Goal: Task Accomplishment & Management: Manage account settings

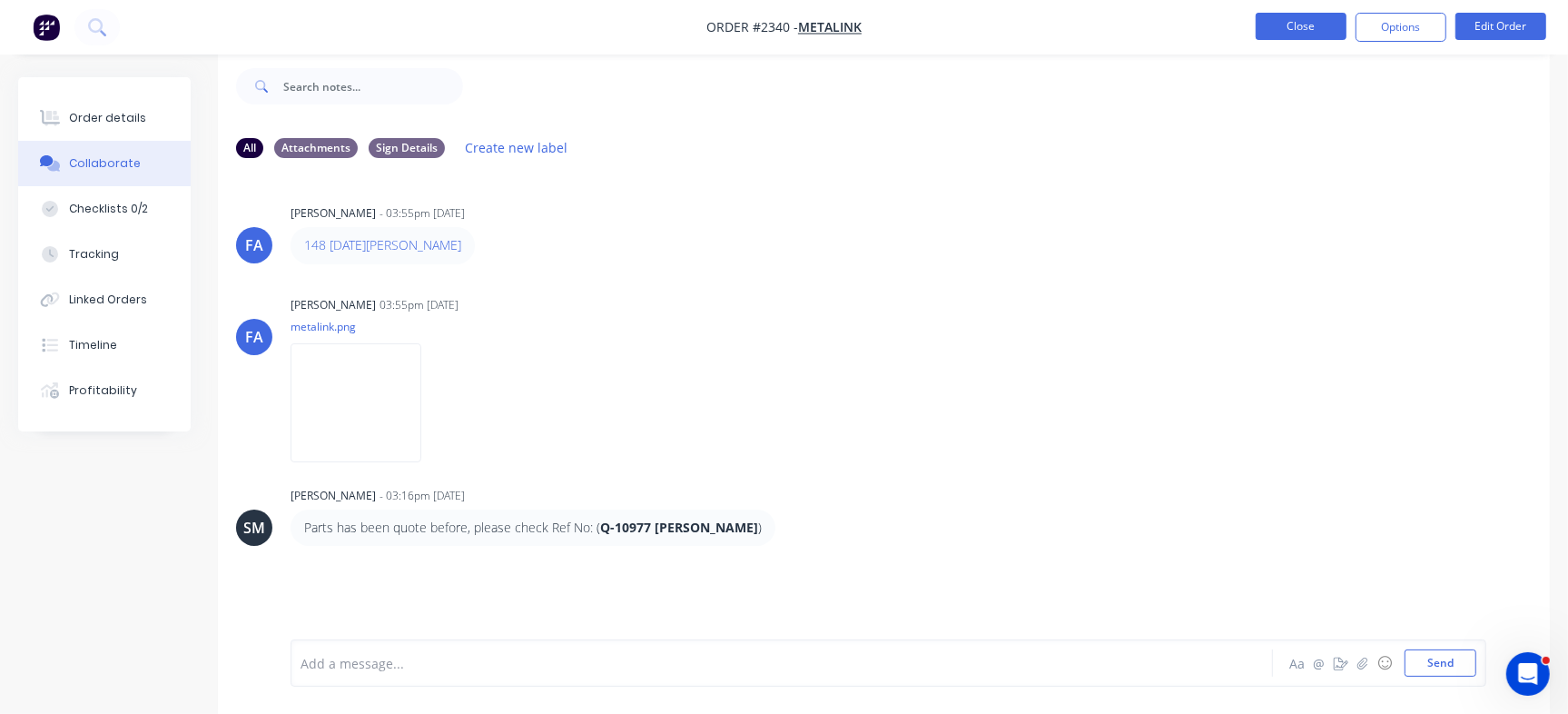
click at [1303, 30] on button "Close" at bounding box center [1300, 27] width 91 height 28
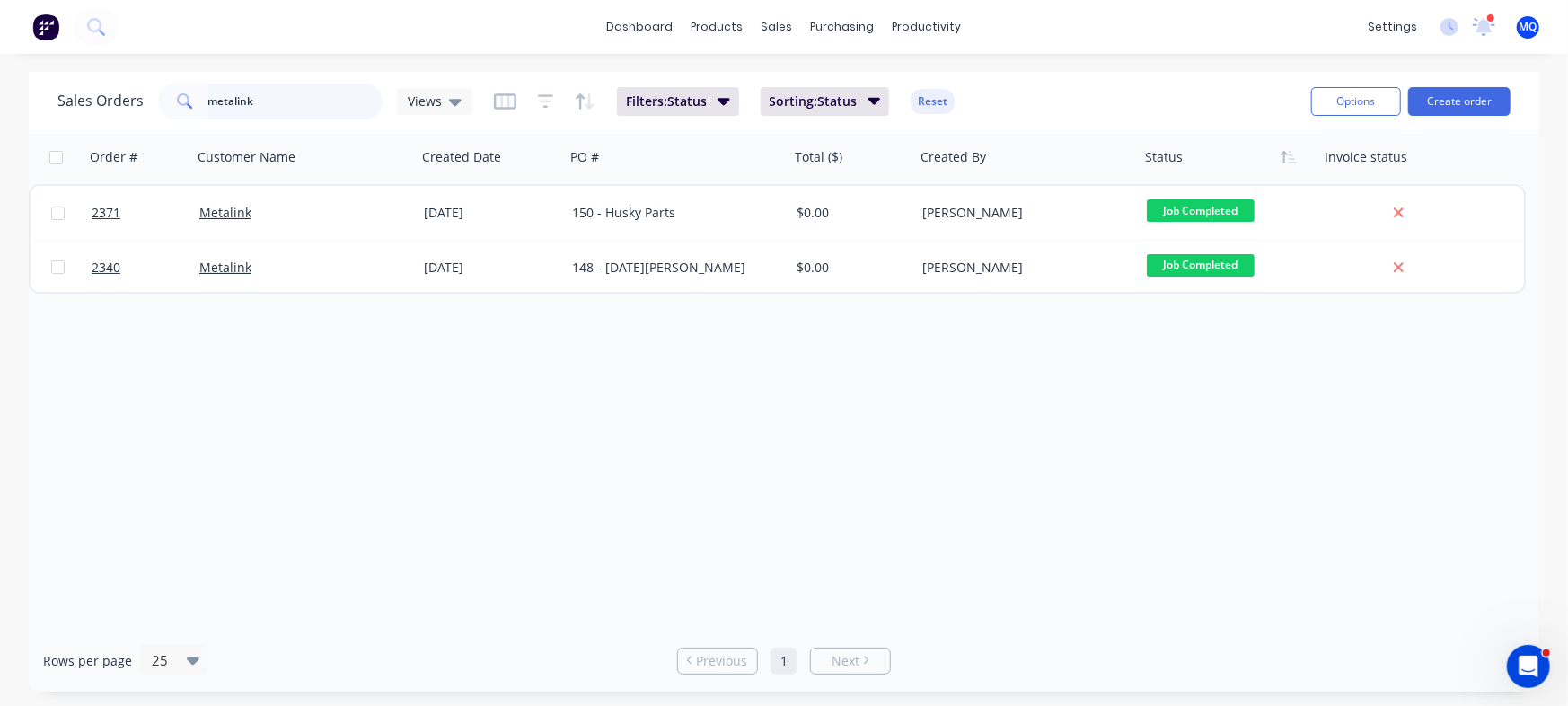
click at [242, 93] on input "metalink" at bounding box center [296, 102] width 175 height 36
drag, startPoint x: 298, startPoint y: 106, endPoint x: 188, endPoint y: 106, distance: 110.0
click at [188, 106] on div "metalink" at bounding box center [270, 102] width 224 height 36
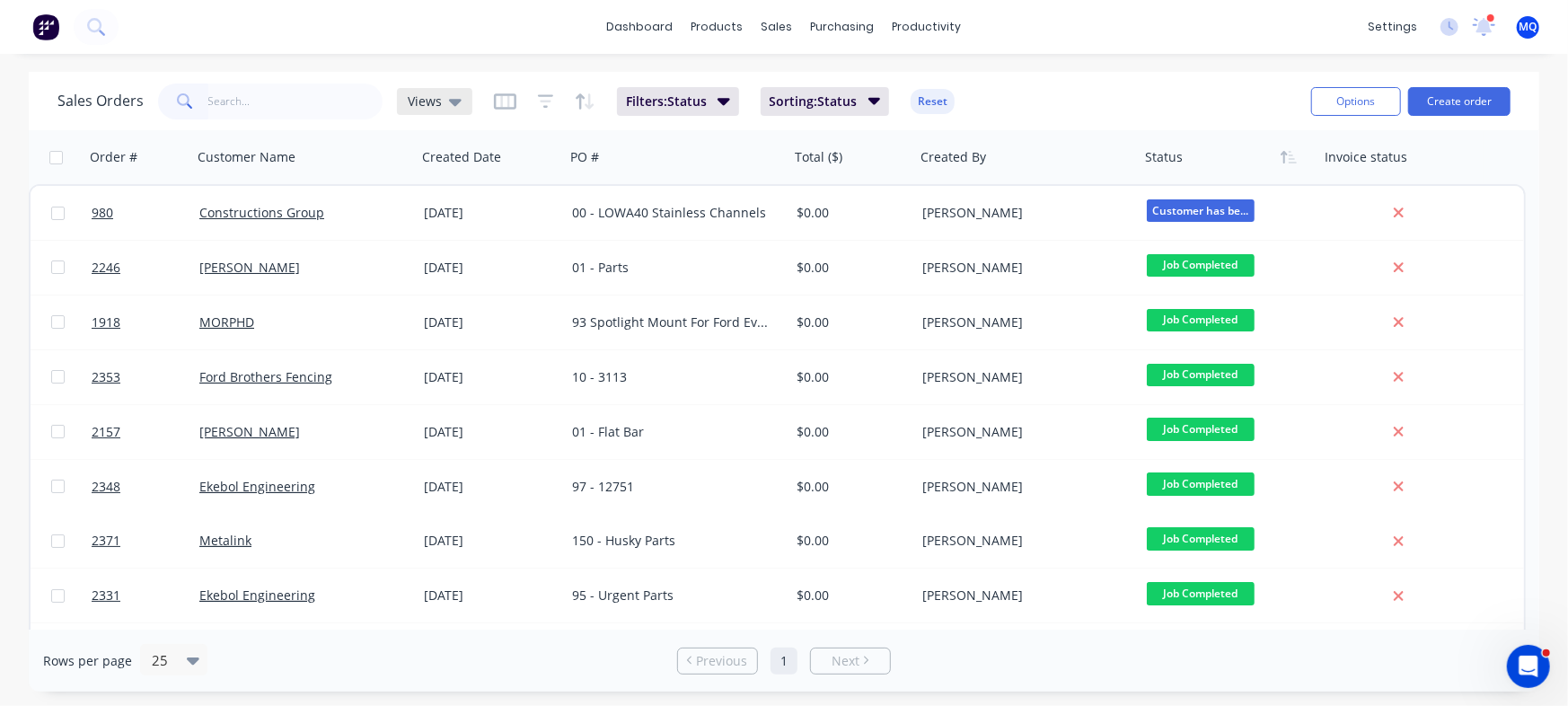
click at [439, 97] on div "Views" at bounding box center [434, 102] width 54 height 16
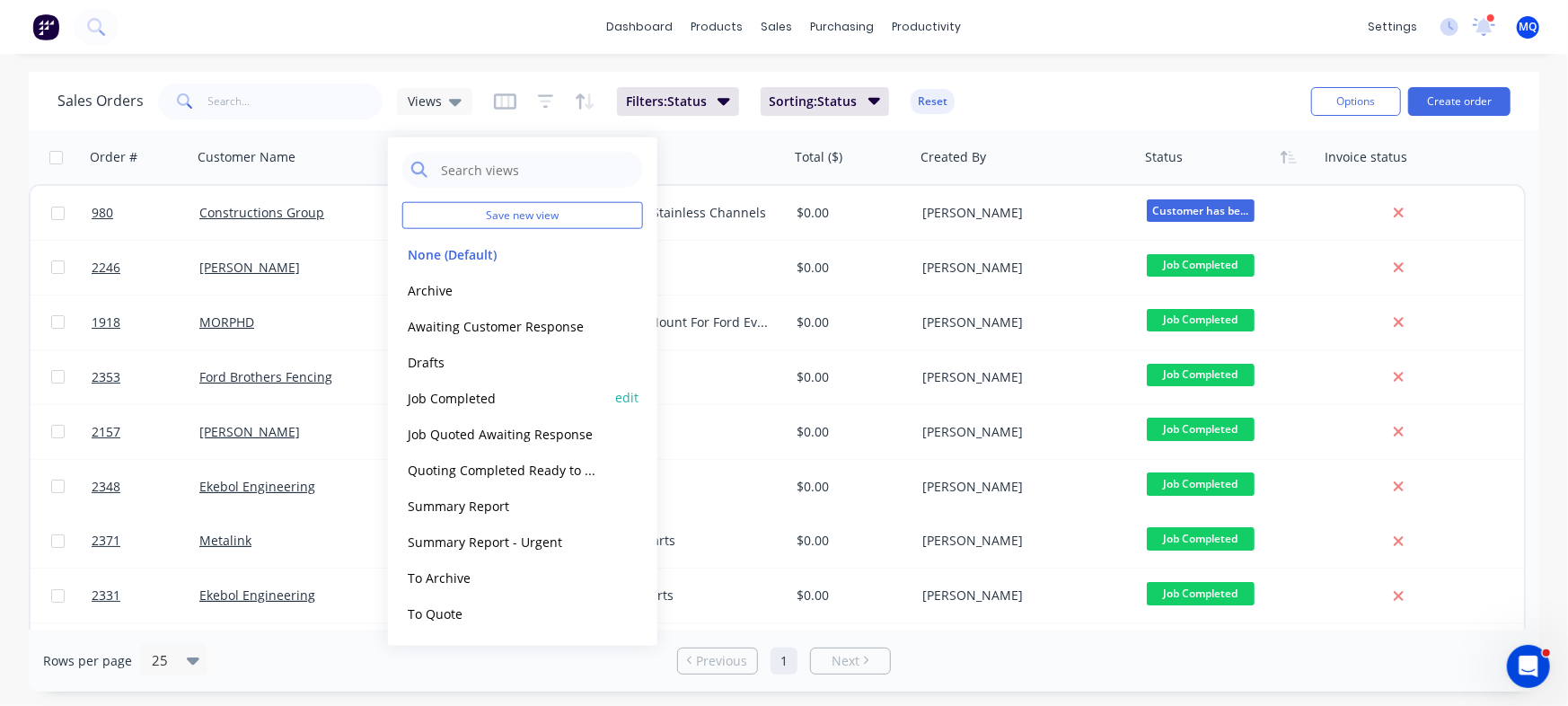
click at [448, 397] on button "Job Completed" at bounding box center [505, 397] width 205 height 21
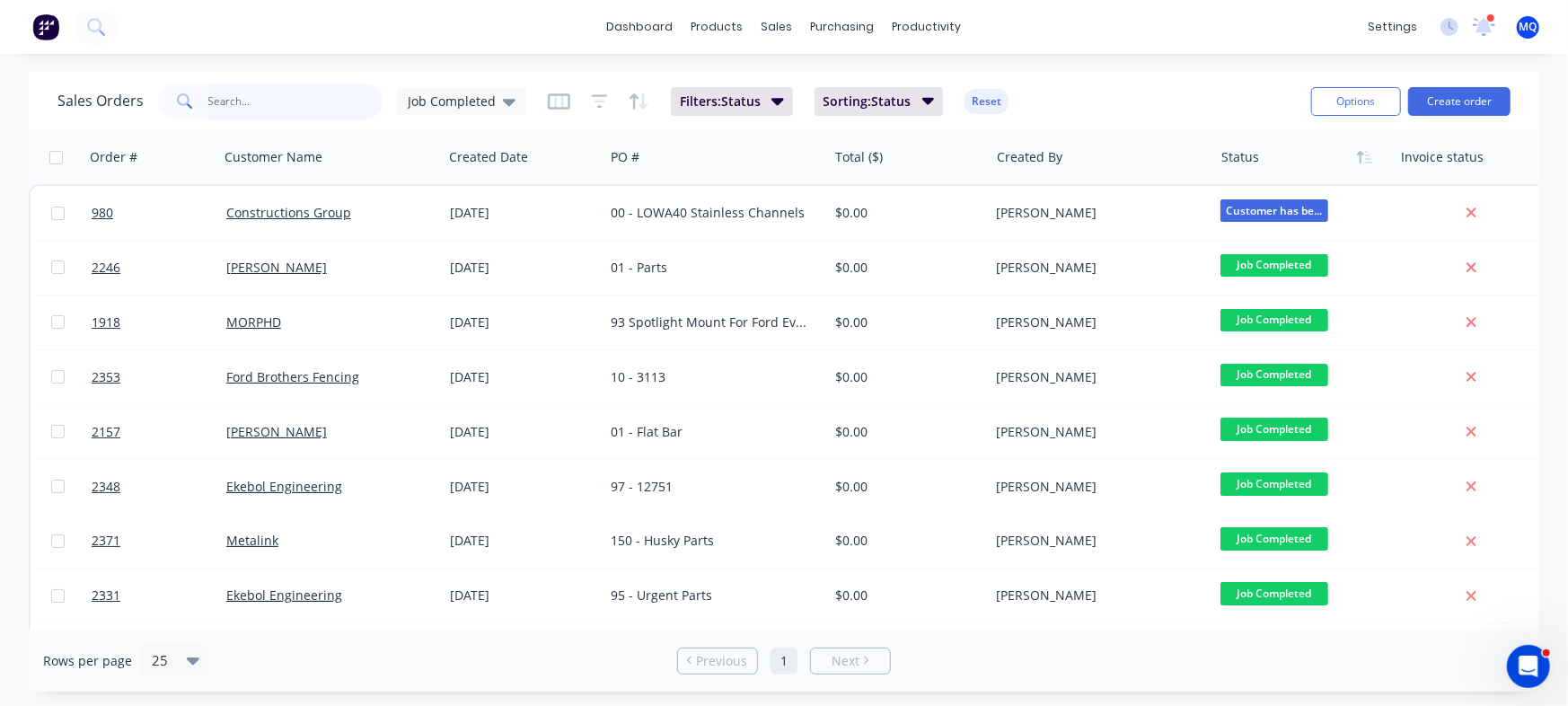
click at [242, 86] on input "text" at bounding box center [296, 102] width 175 height 36
type input "ekebol"
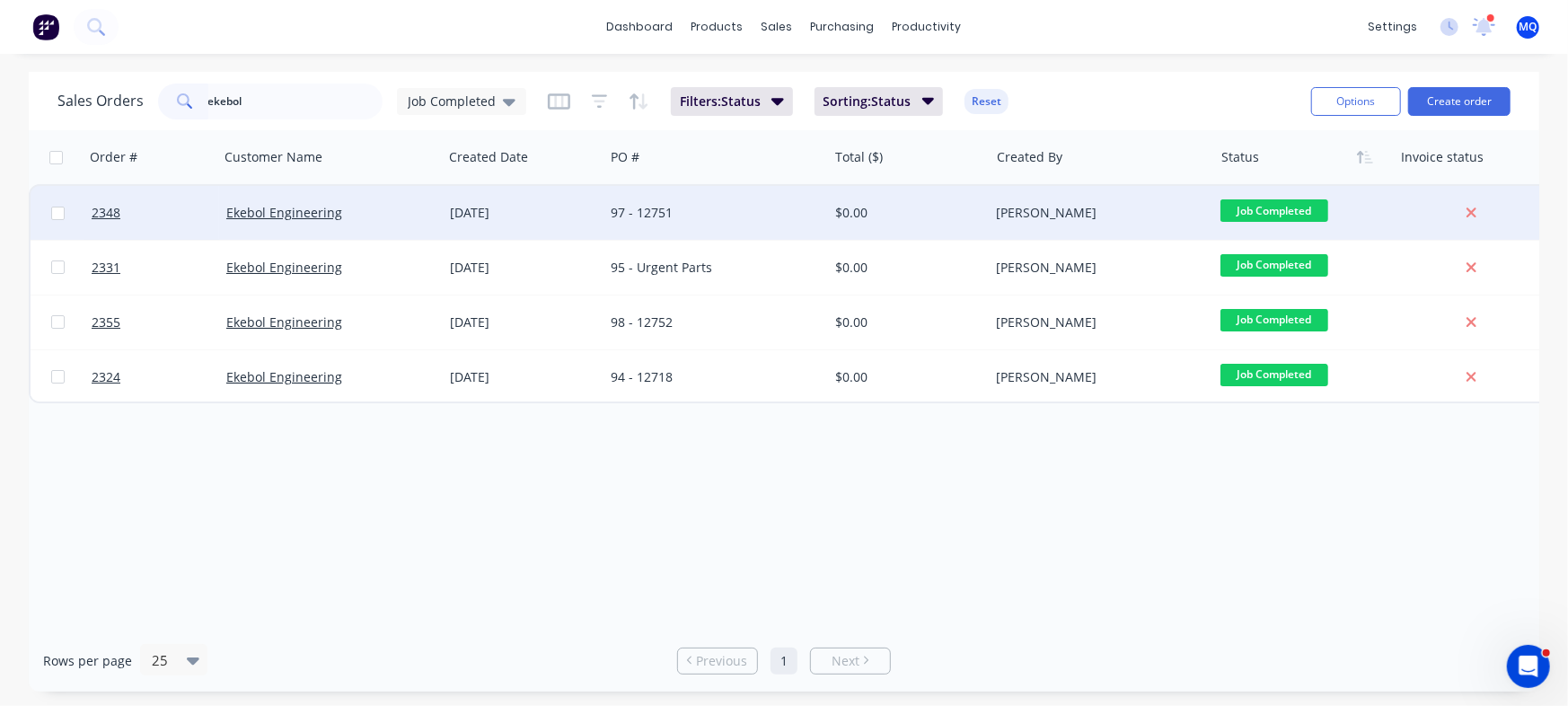
click at [607, 221] on div "97 - 12751" at bounding box center [715, 212] width 223 height 54
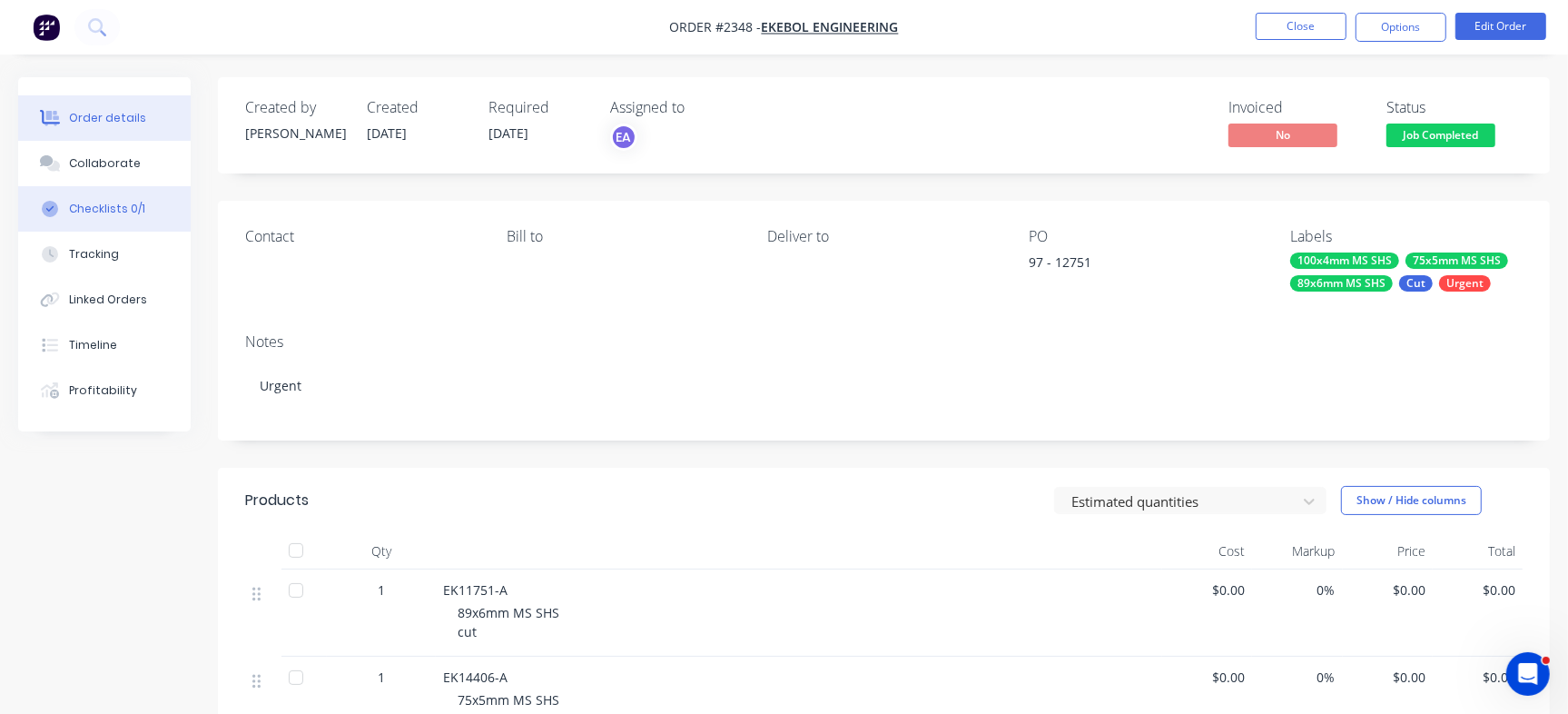
click at [117, 199] on button "Checklists 0/1" at bounding box center [105, 208] width 172 height 45
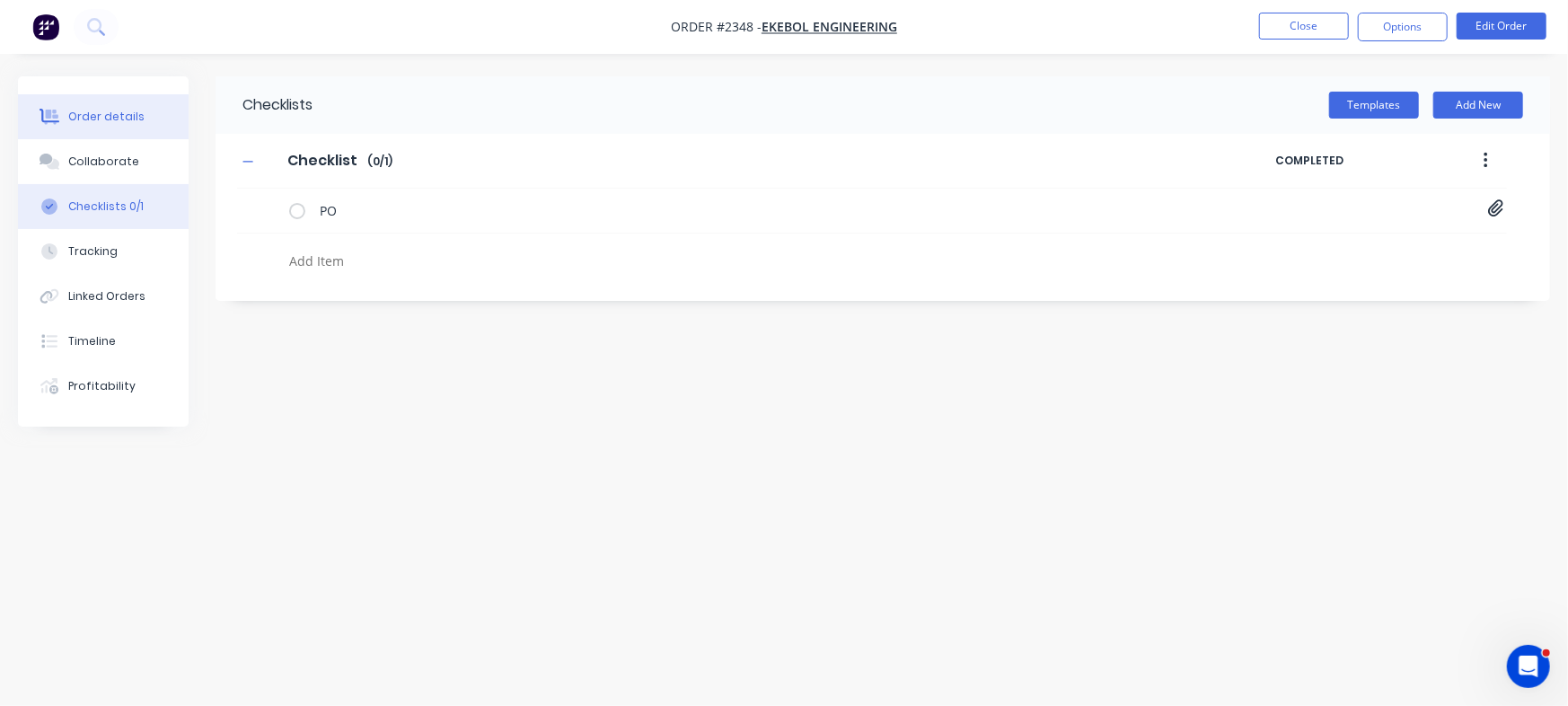
click at [67, 99] on button "Order details" at bounding box center [103, 116] width 171 height 44
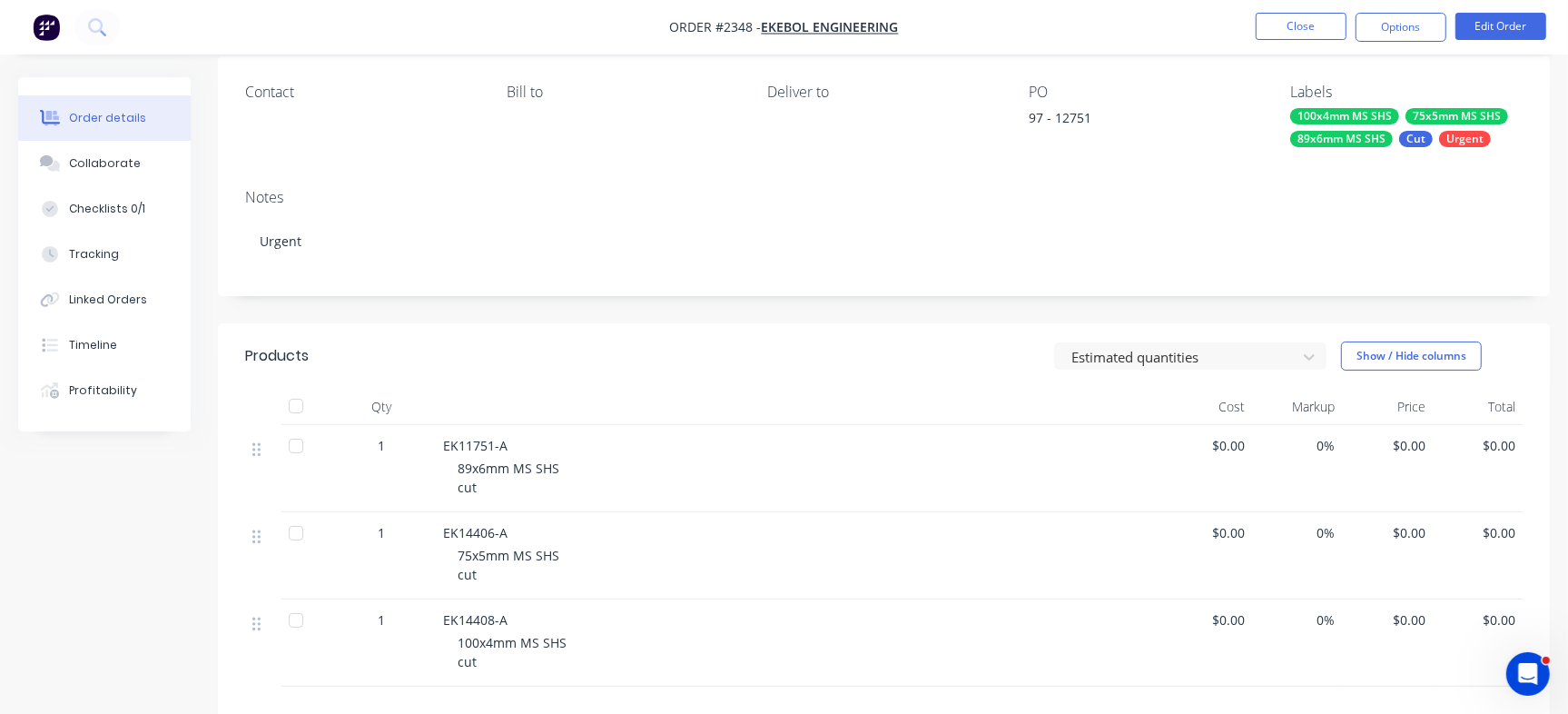
scroll to position [340, 0]
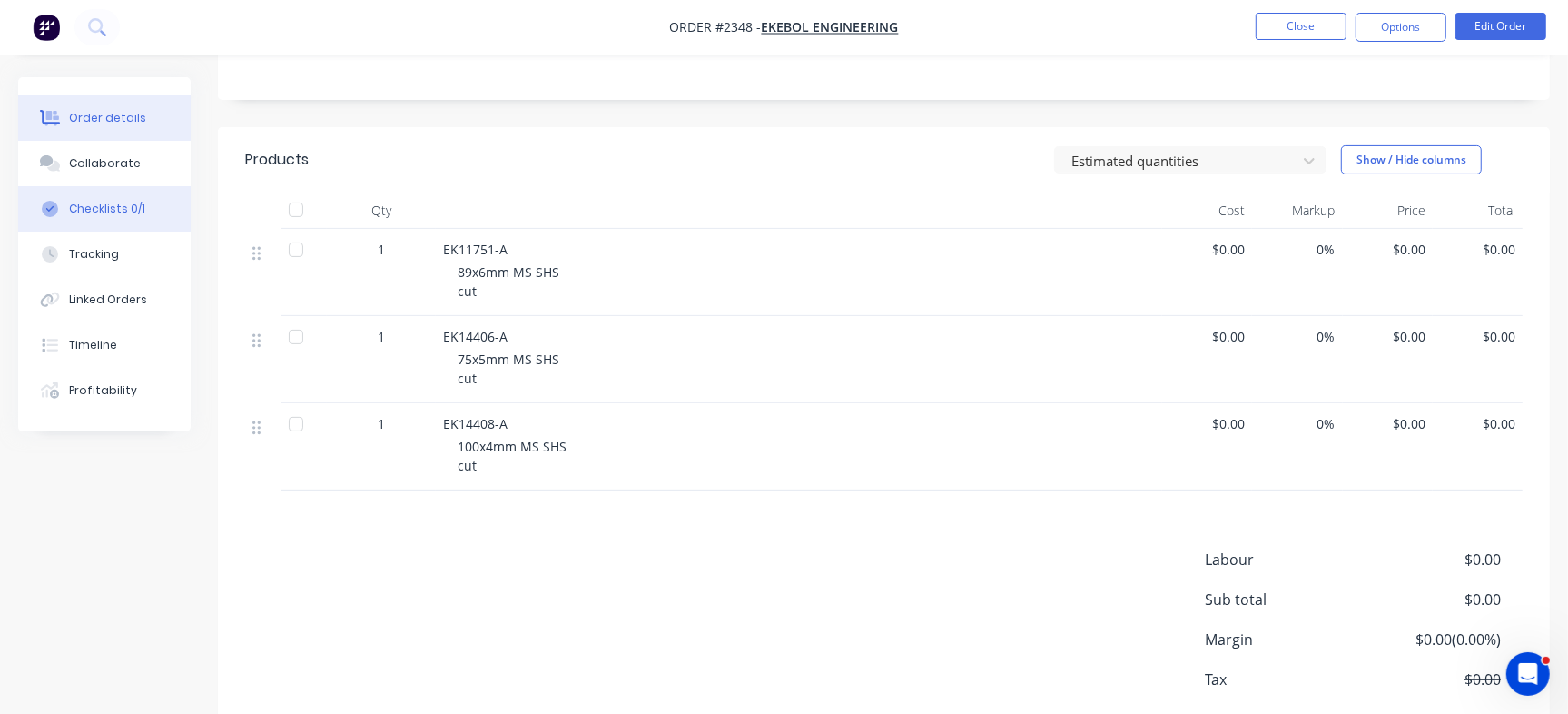
click at [82, 206] on div "Checklists 0/1" at bounding box center [106, 209] width 76 height 17
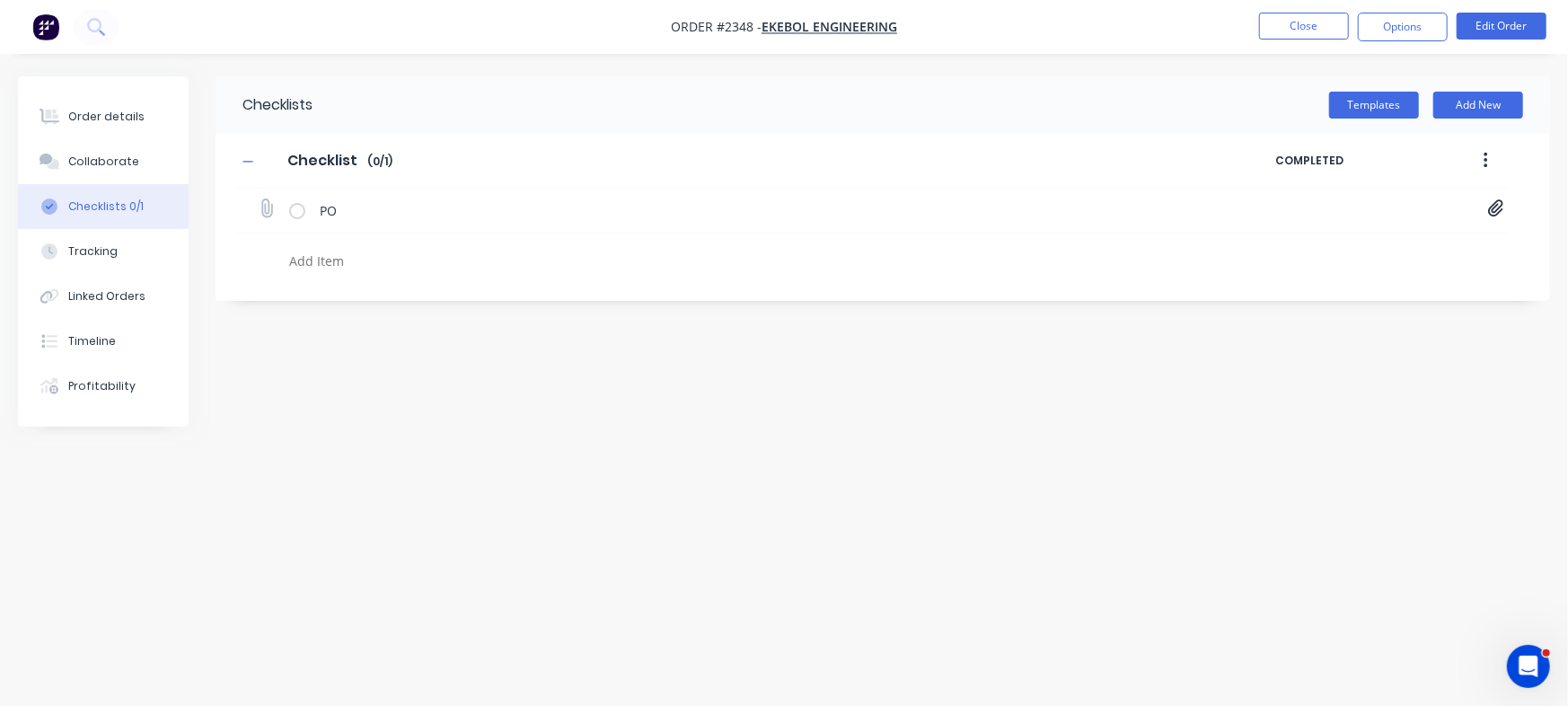
click at [1490, 222] on div "PO PO Print_EKEBOL - 12751.pdf" at bounding box center [871, 211] width 1269 height 44
click at [1491, 218] on div at bounding box center [1496, 211] width 16 height 22
click at [1344, 244] on link "PO Print_EKEBOL - 12751.pdf" at bounding box center [1350, 248] width 210 height 19
click at [128, 165] on div "Collaborate" at bounding box center [103, 162] width 71 height 16
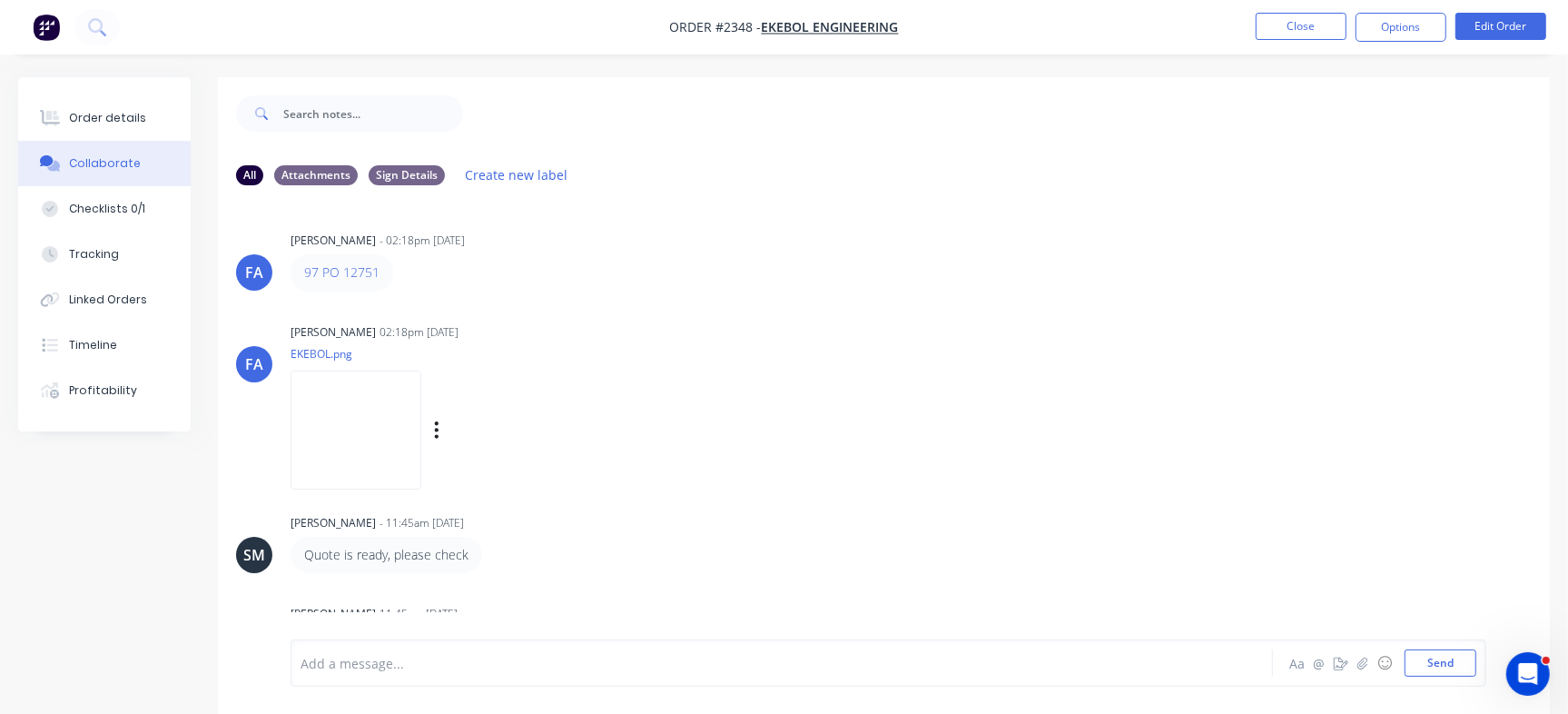
scroll to position [139, 0]
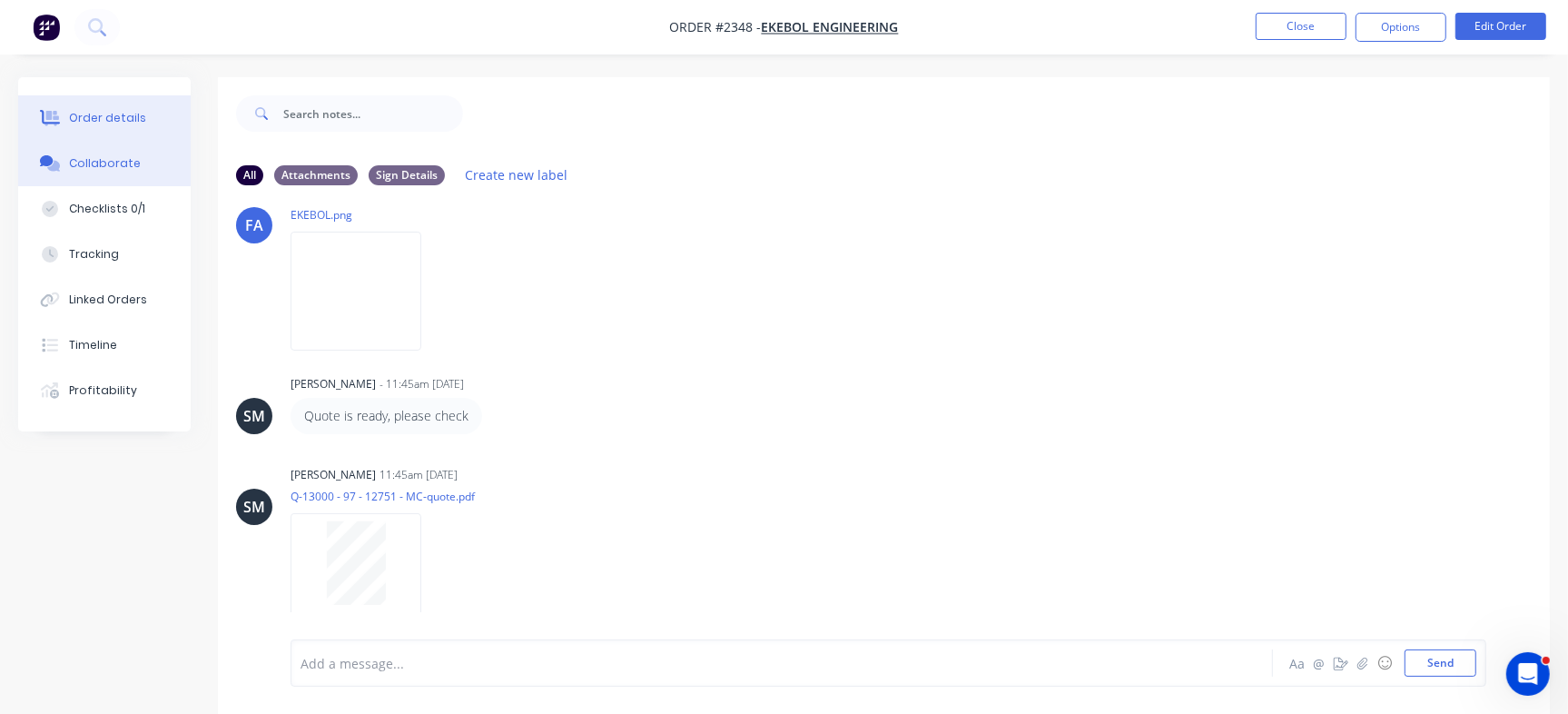
click at [108, 110] on div "Order details" at bounding box center [107, 118] width 77 height 17
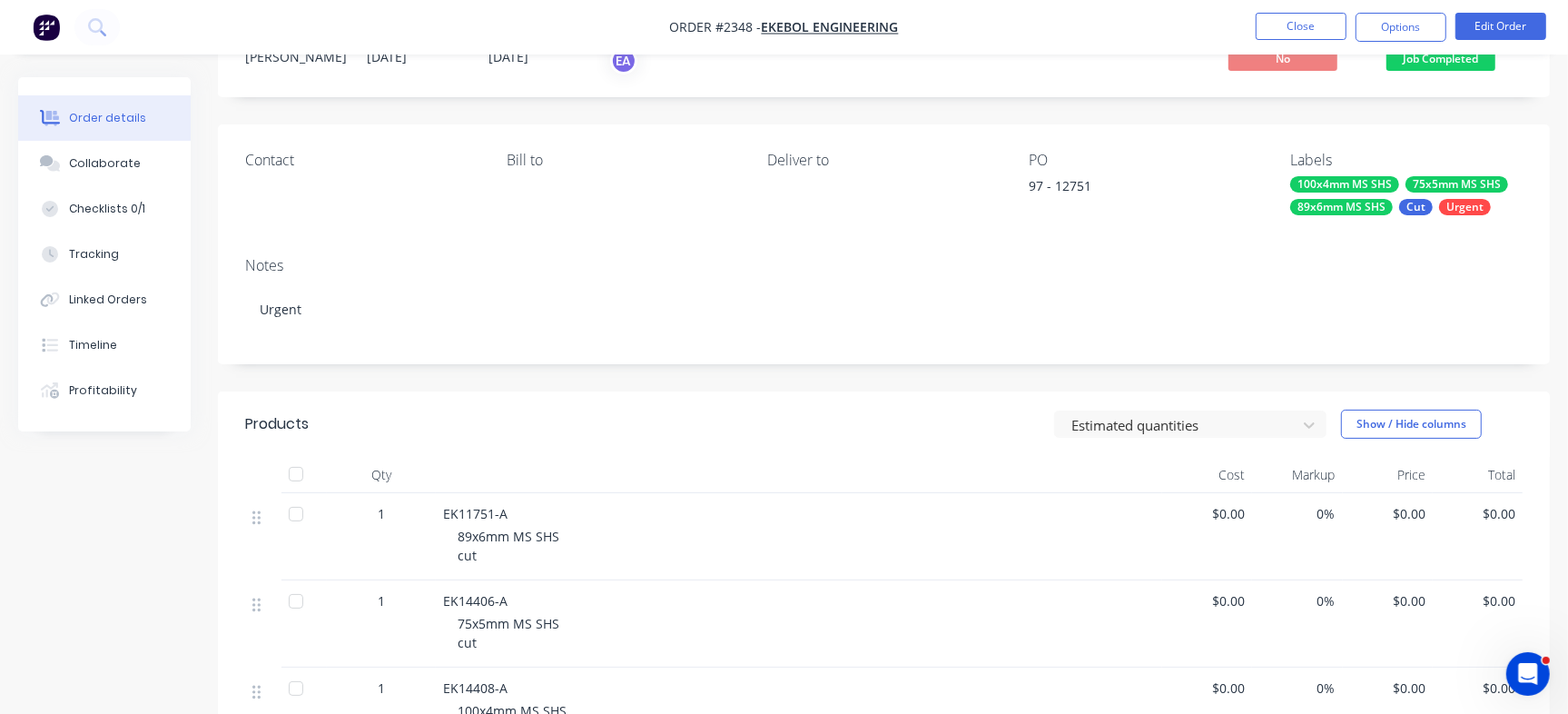
scroll to position [114, 0]
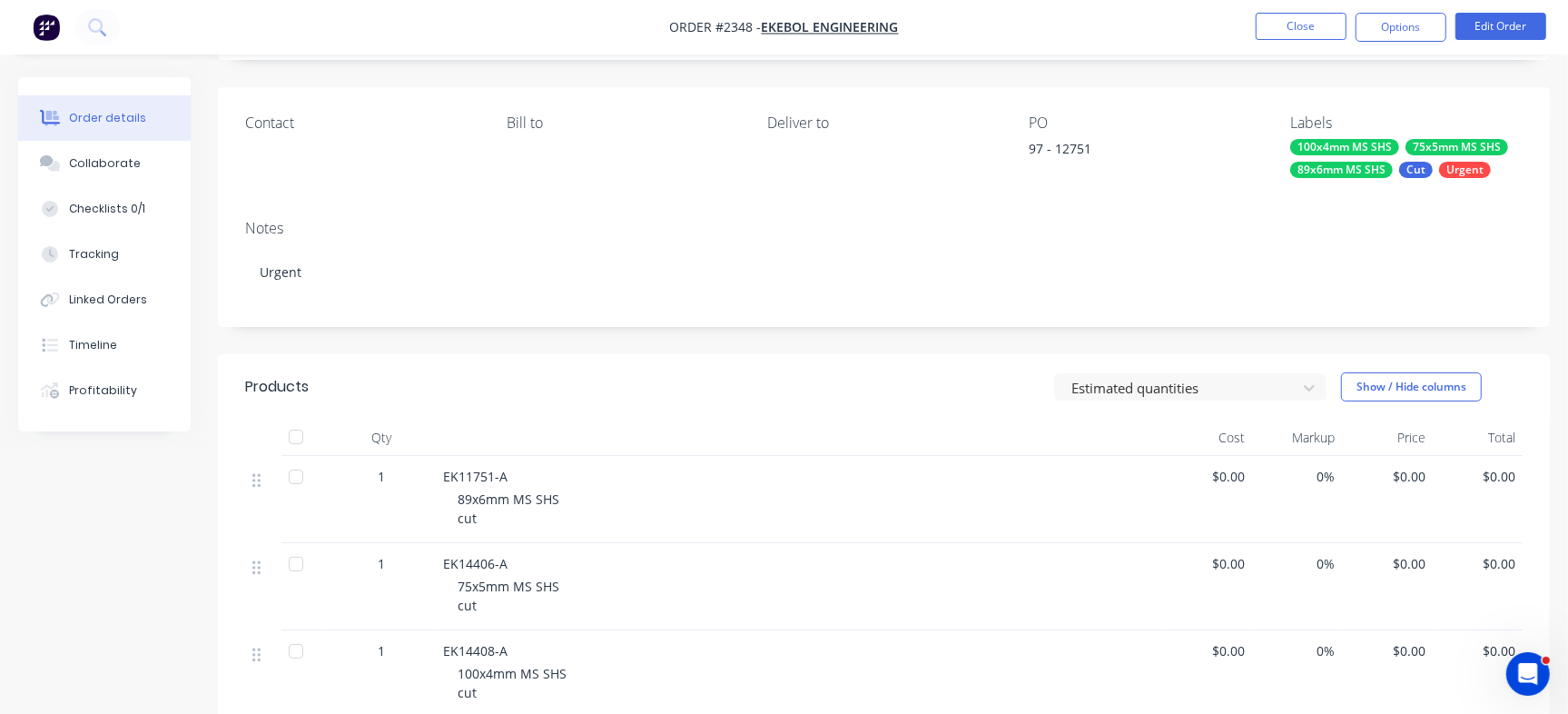
click at [462, 566] on span "EK14406-A" at bounding box center [475, 563] width 64 height 17
copy span "EK14406"
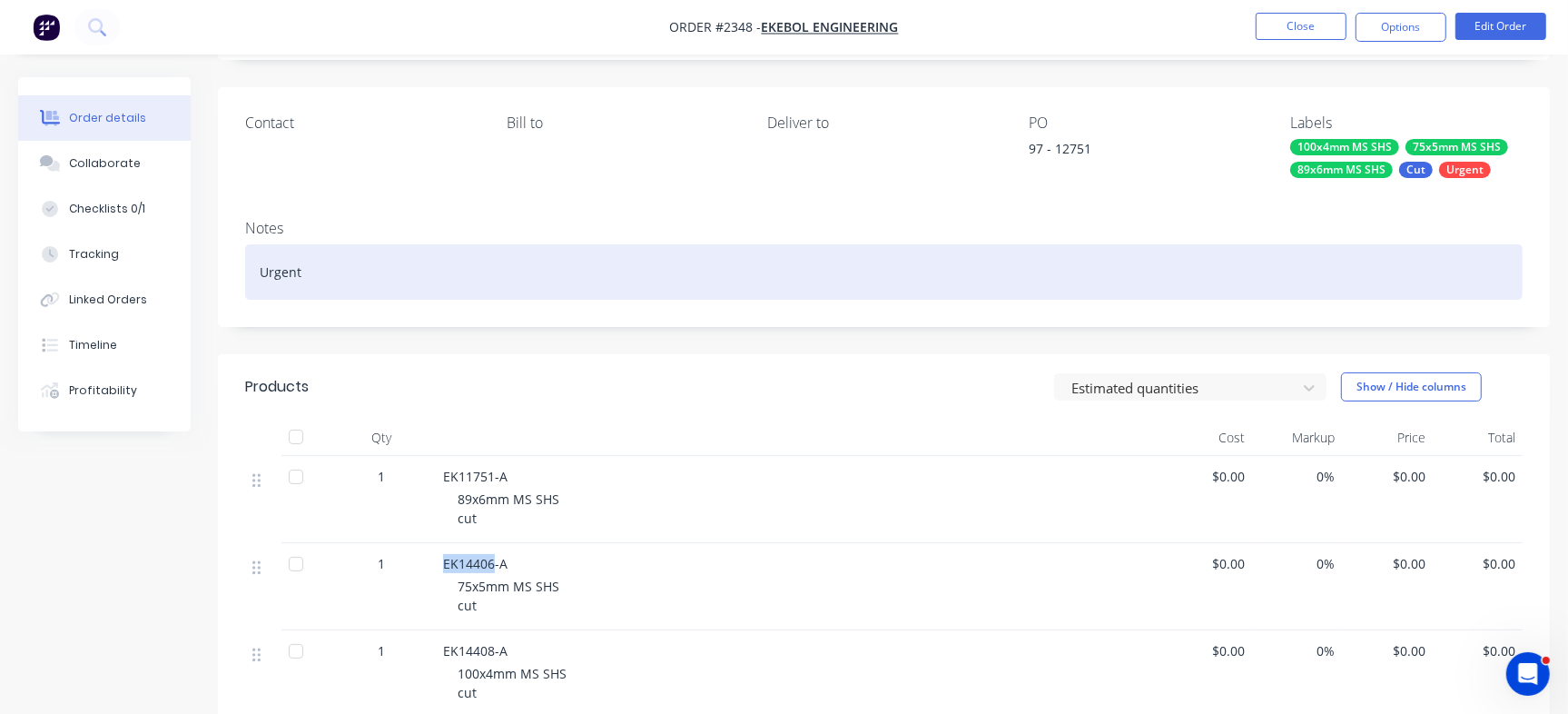
copy span "EK14406"
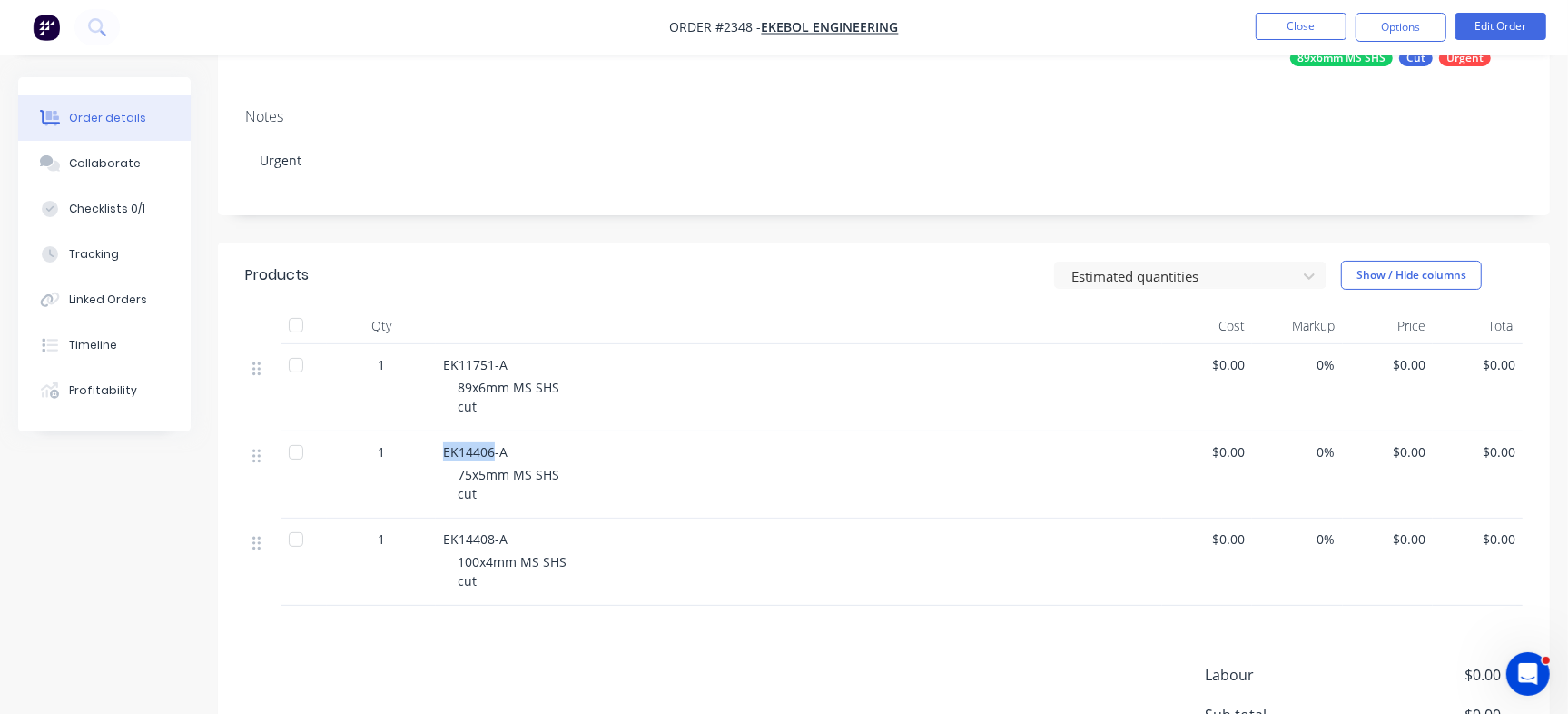
scroll to position [227, 0]
click at [458, 540] on span "EK14408-A" at bounding box center [475, 537] width 64 height 17
copy span "EK14408"
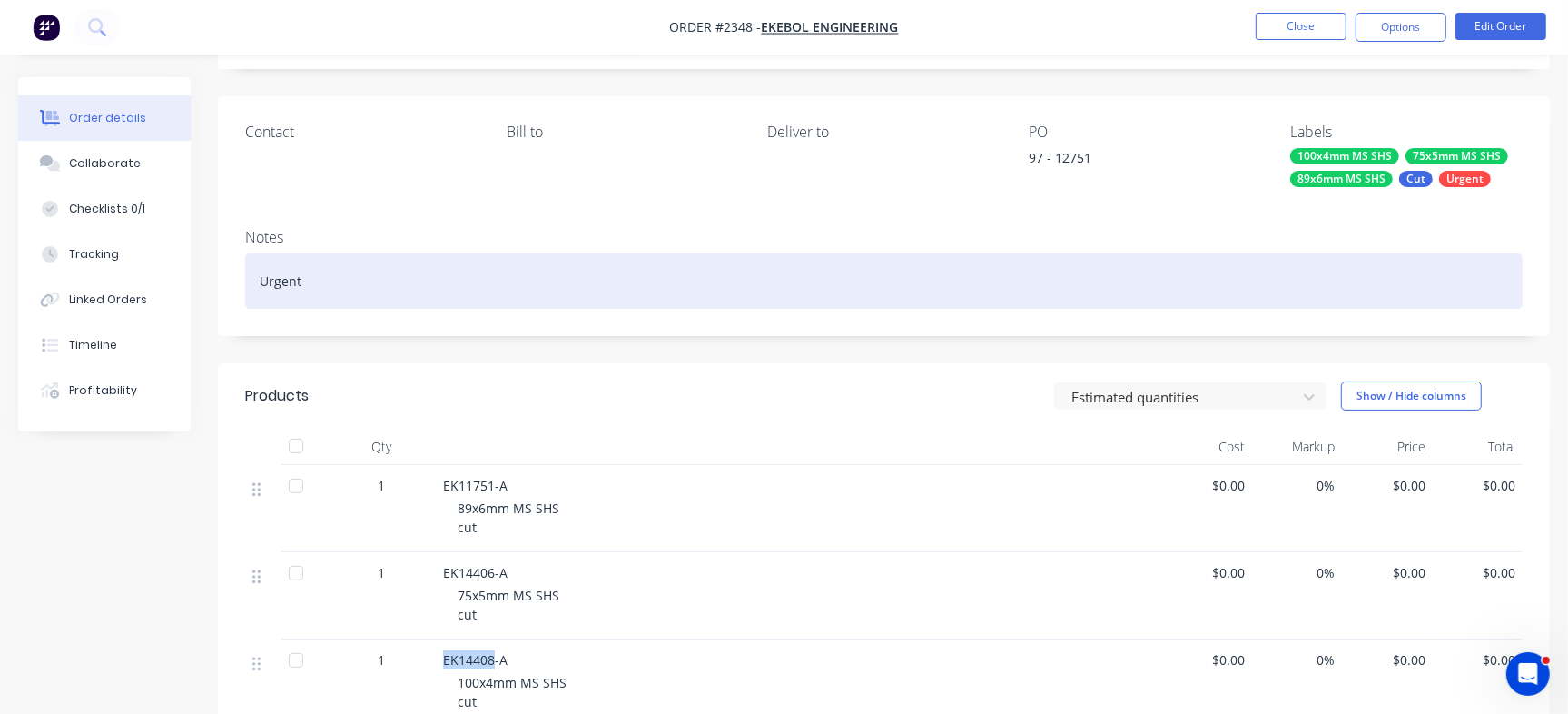
scroll to position [114, 0]
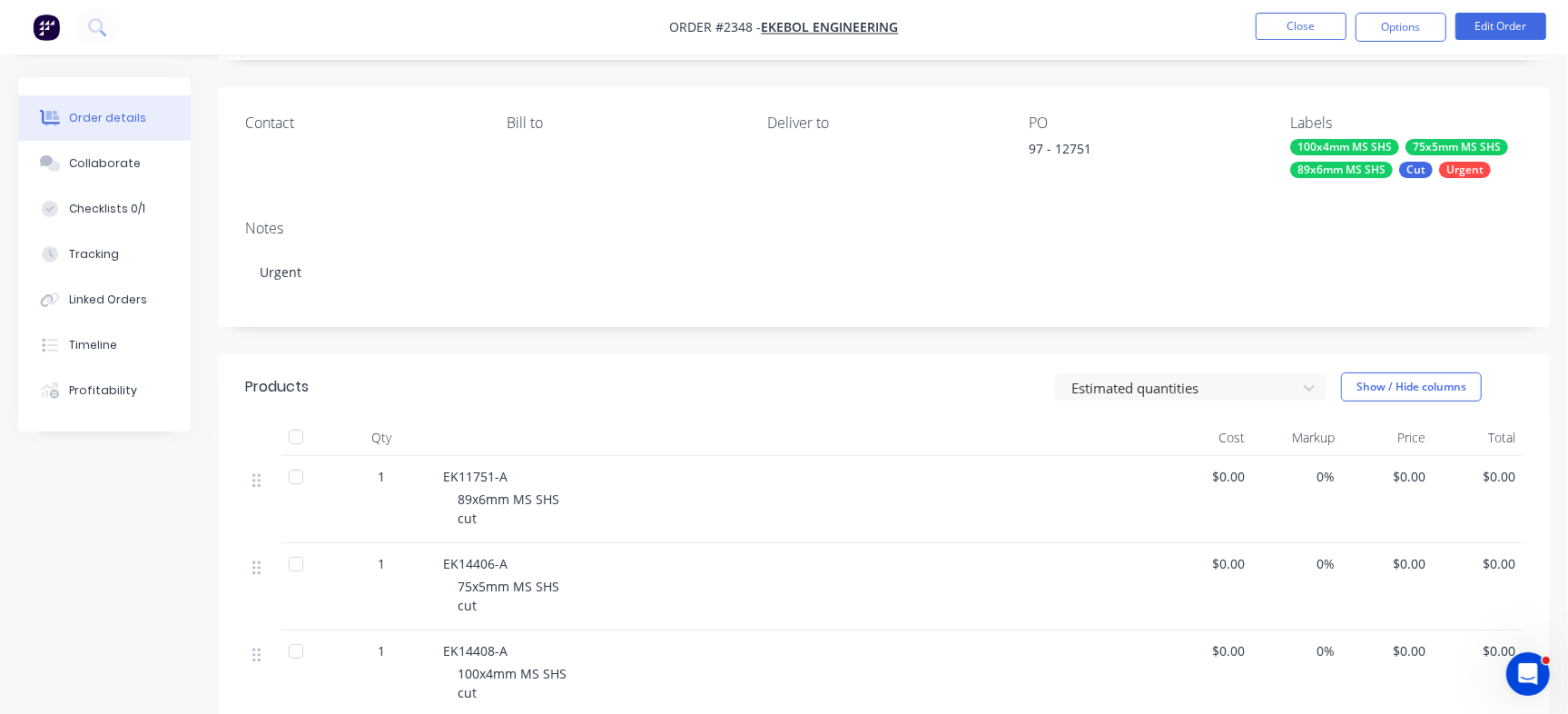
click at [1077, 149] on div "97 - 12751" at bounding box center [1141, 151] width 227 height 26
copy div "12751"
click at [96, 199] on button "Checklists 0/1" at bounding box center [105, 208] width 172 height 45
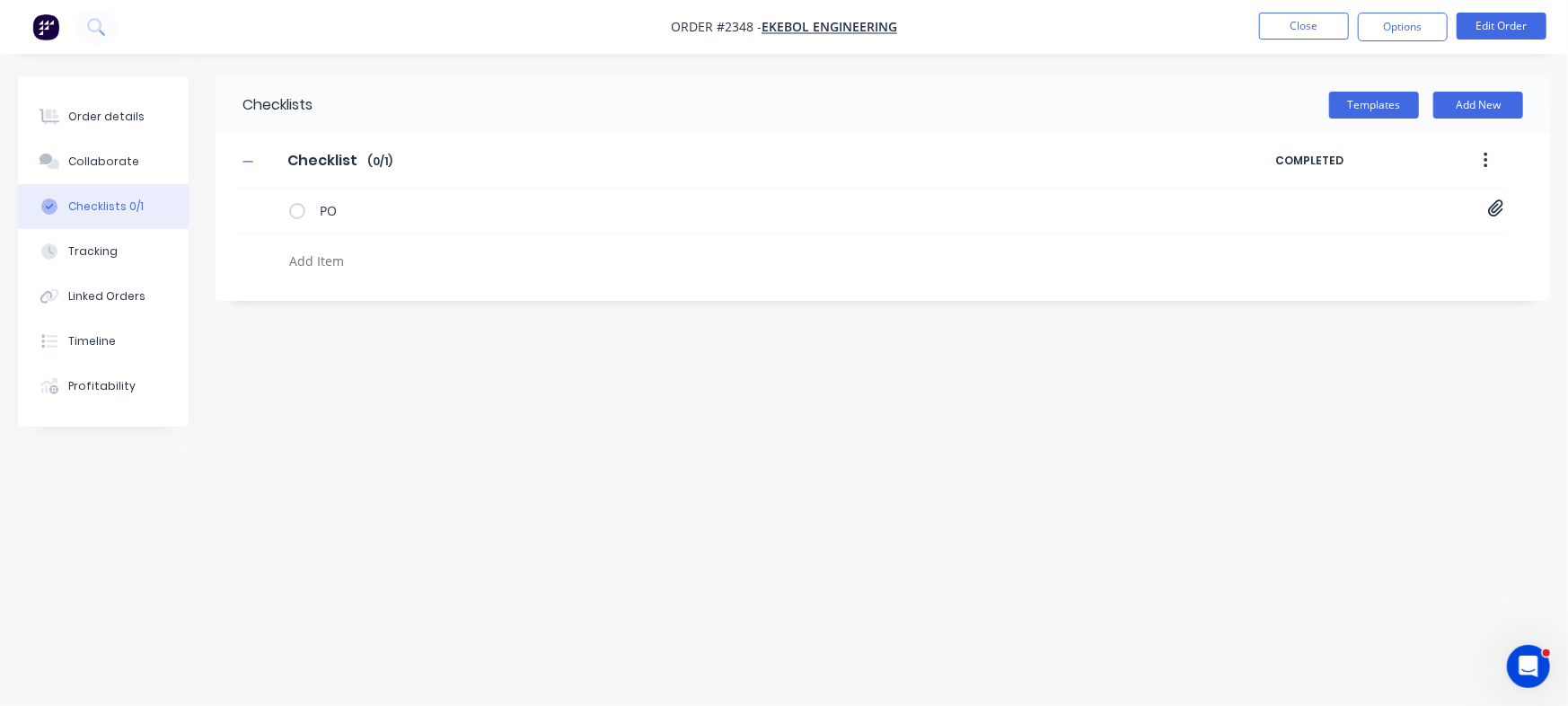
click at [368, 258] on textarea at bounding box center [691, 260] width 817 height 26
paste textarea "INV-3069"
type textarea "x"
type textarea "INV-3069"
type textarea "x"
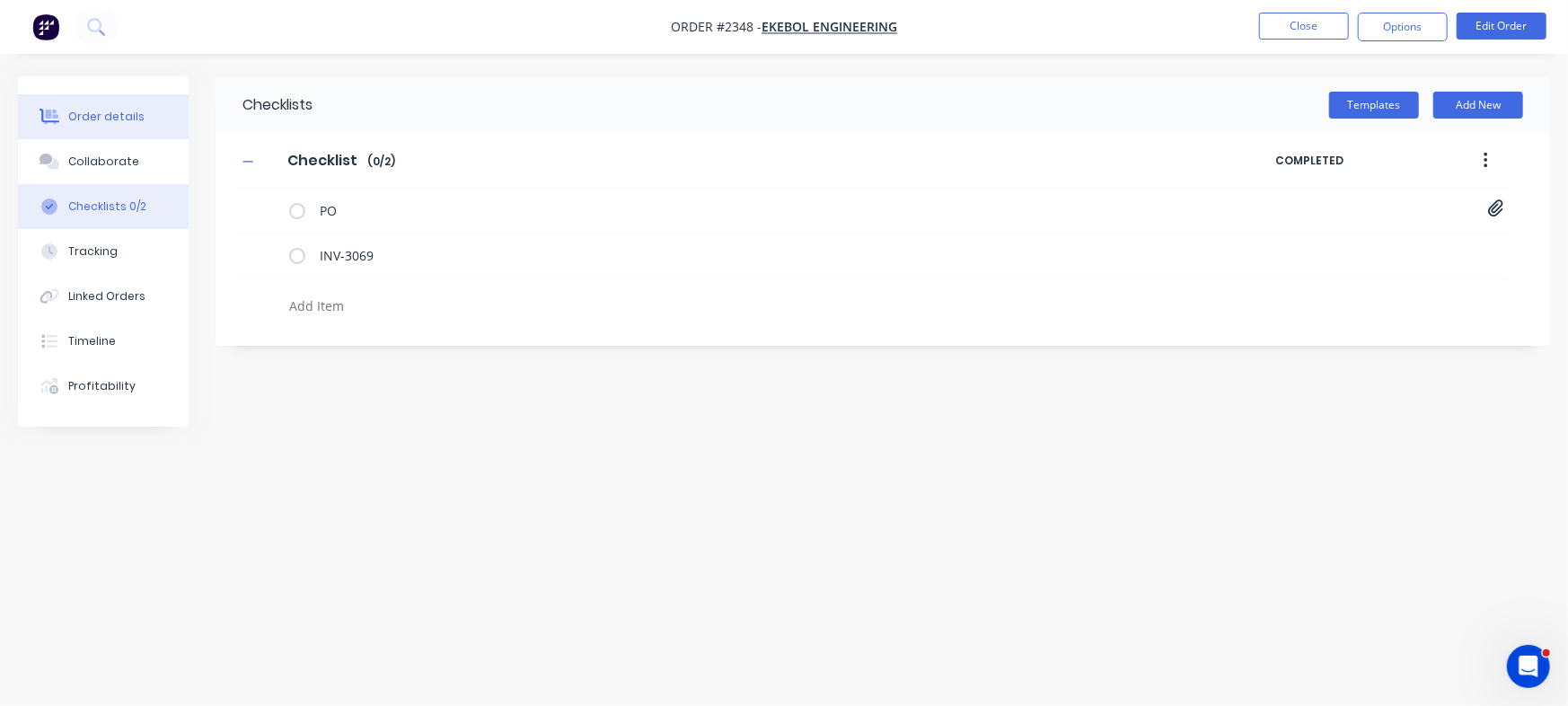
type textarea "x"
click at [105, 106] on button "Order details" at bounding box center [103, 116] width 171 height 44
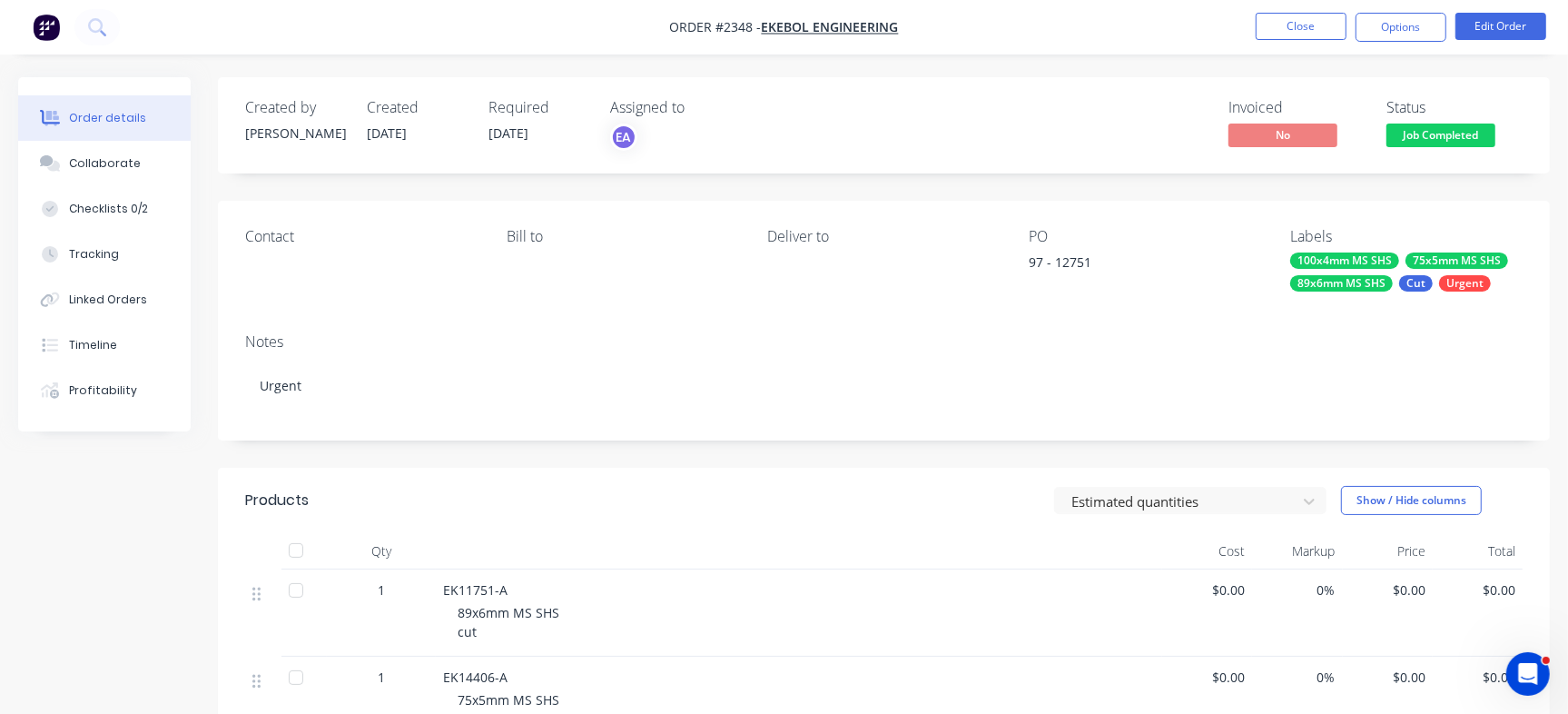
click at [1426, 126] on span "Job Completed" at bounding box center [1440, 135] width 109 height 23
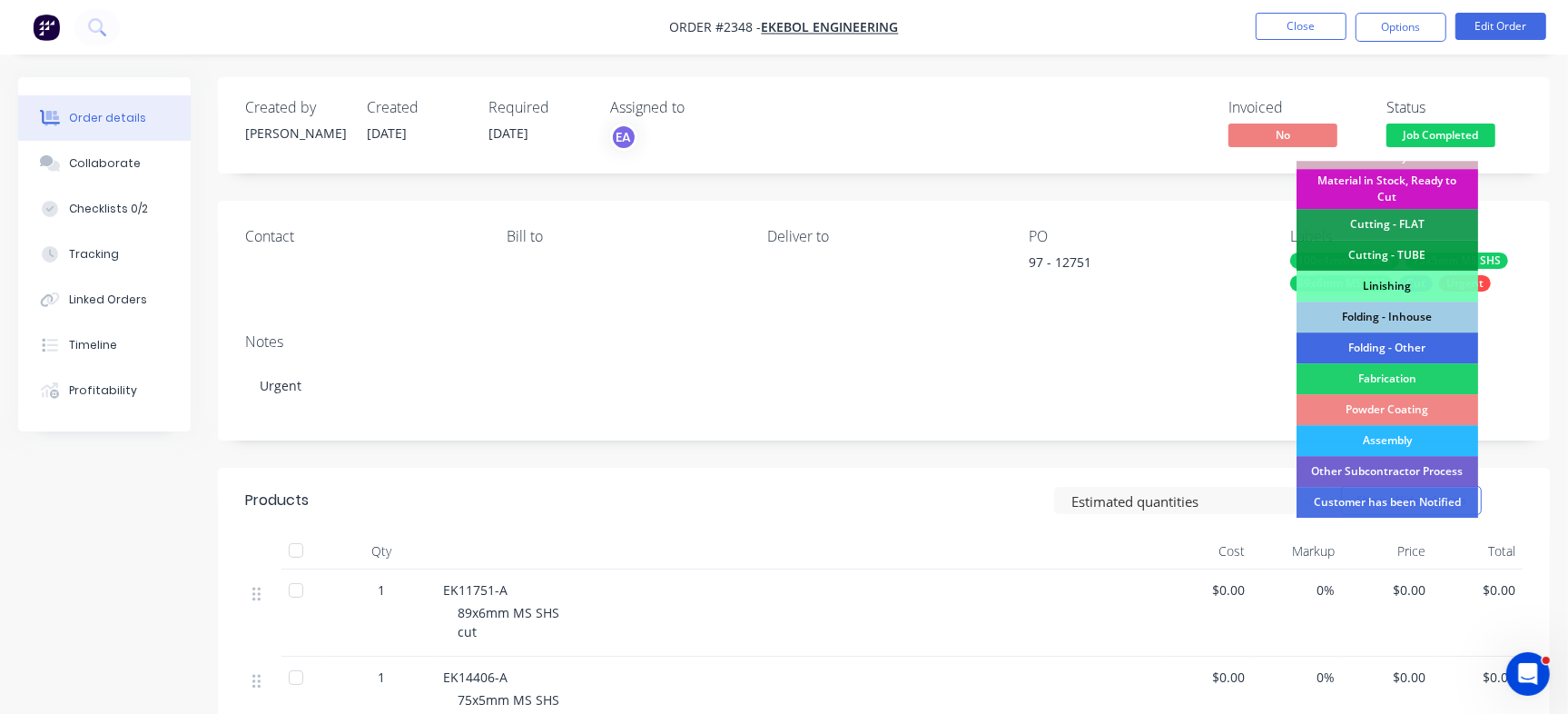
scroll to position [548, 0]
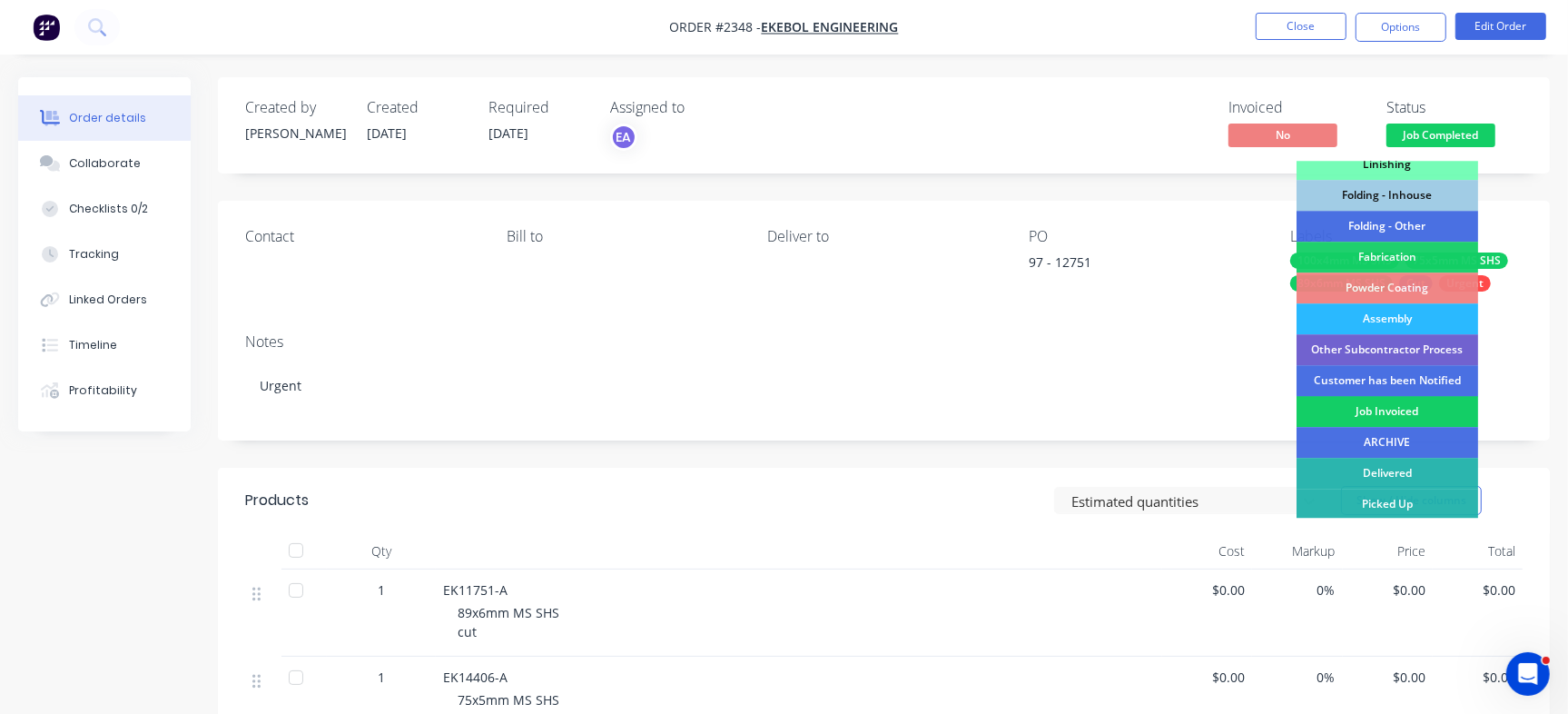
click at [1382, 407] on div "Job Invoiced" at bounding box center [1387, 411] width 182 height 31
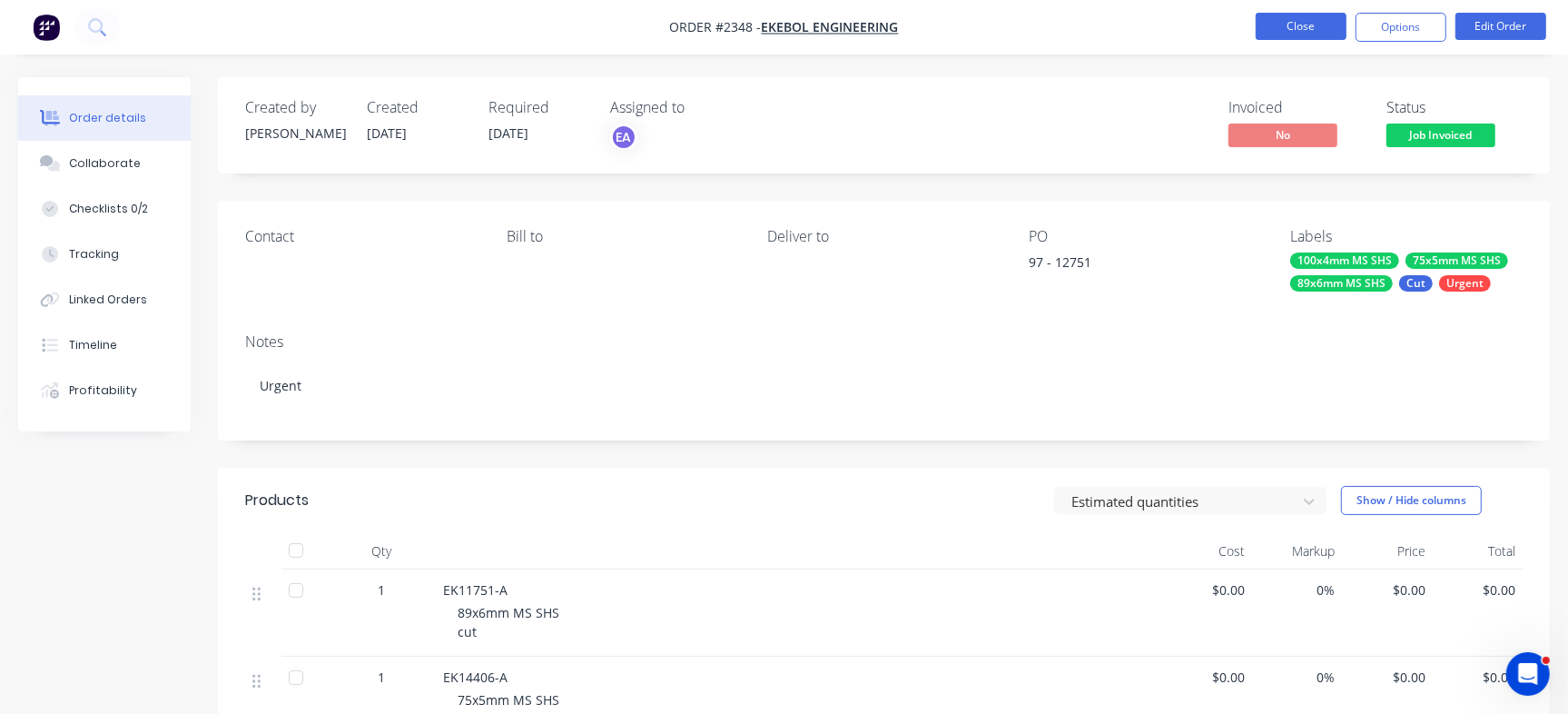
click at [1278, 18] on button "Close" at bounding box center [1300, 27] width 91 height 28
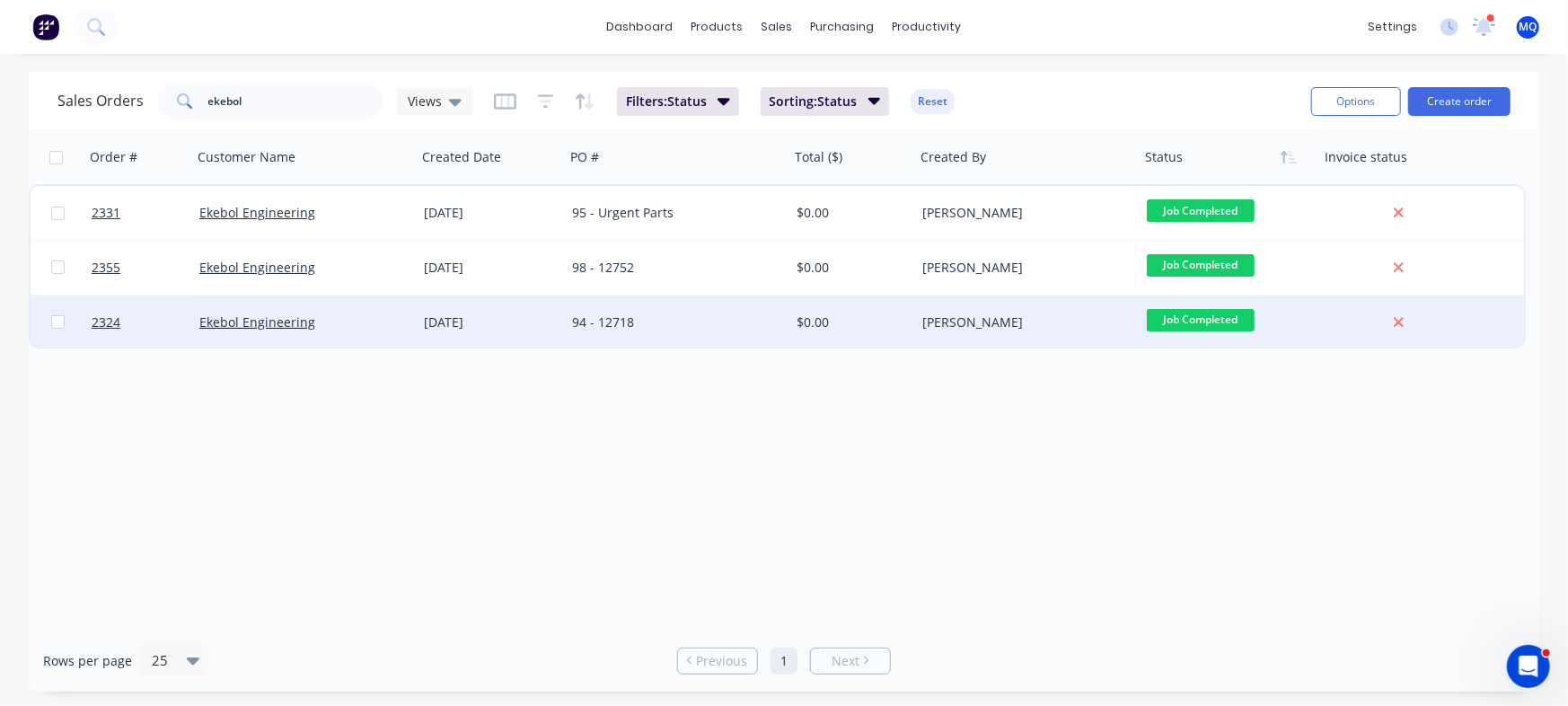
click at [637, 303] on div "94 - 12718" at bounding box center [676, 322] width 224 height 54
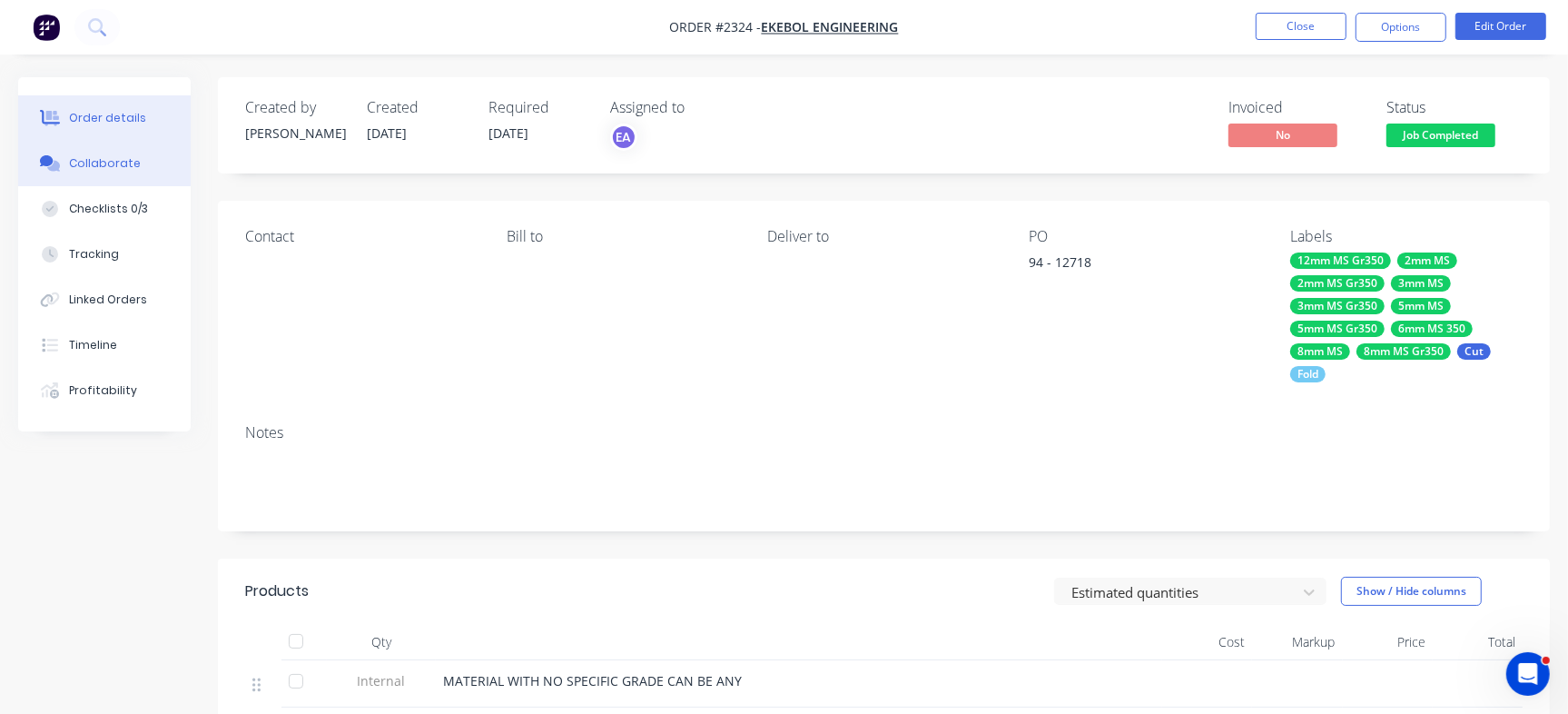
click at [70, 181] on button "Collaborate" at bounding box center [105, 162] width 172 height 45
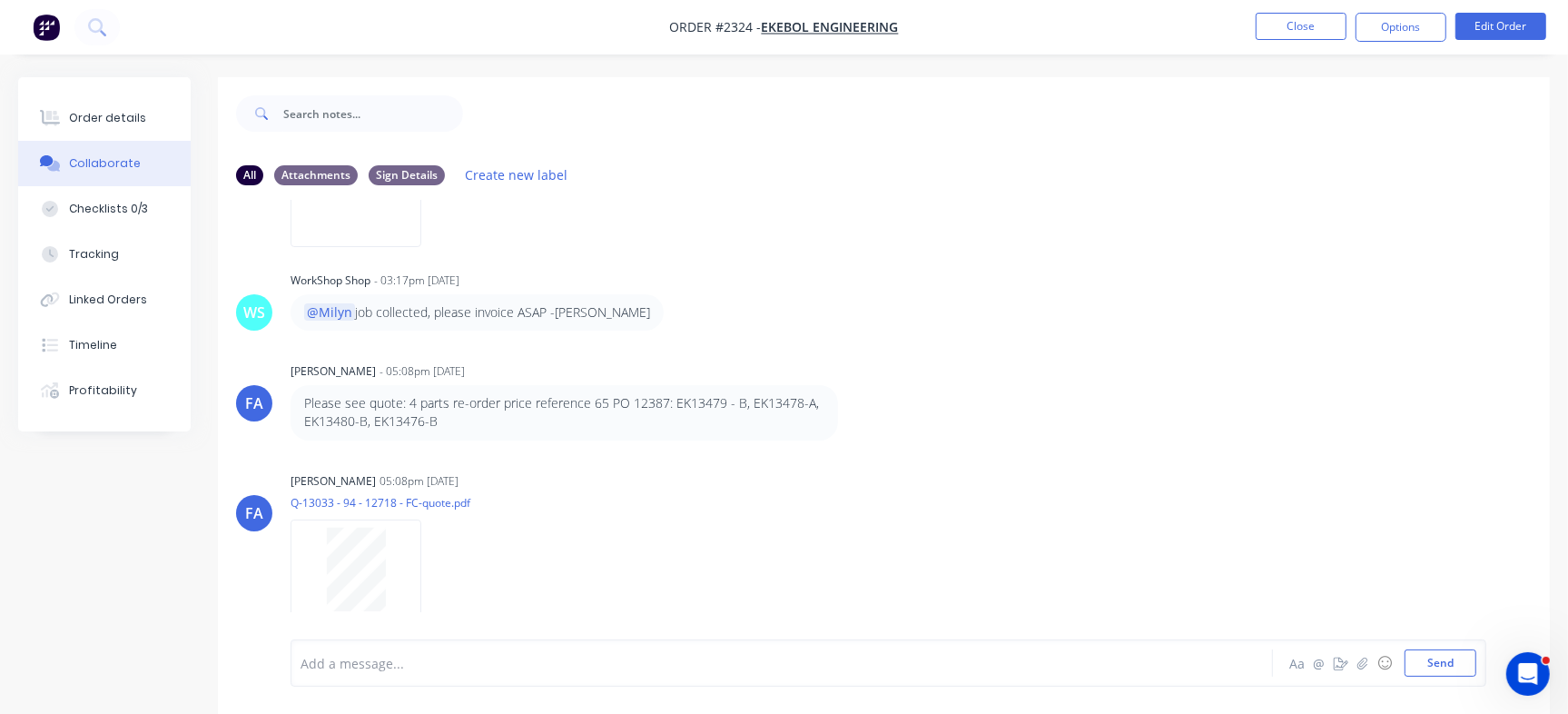
scroll to position [249, 0]
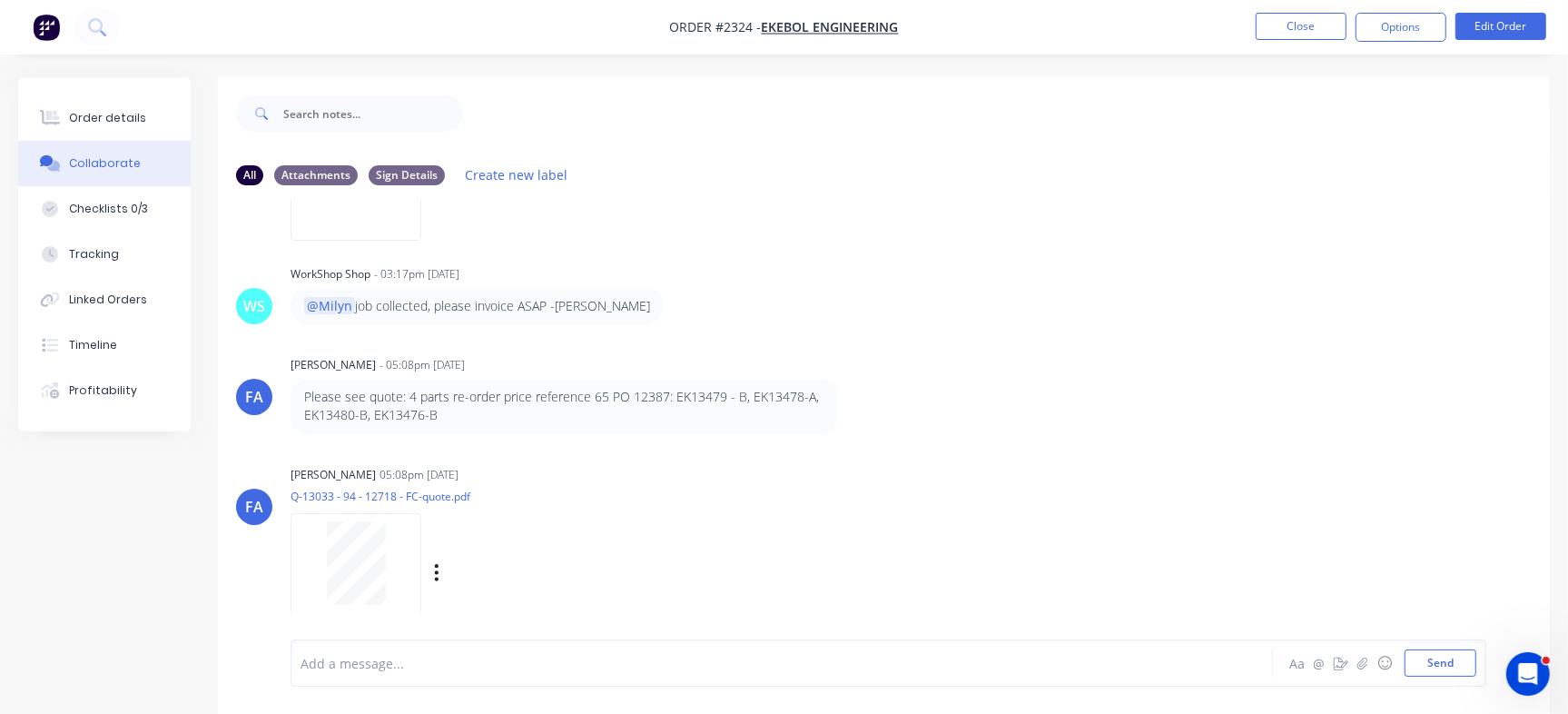
click at [407, 558] on div at bounding box center [356, 563] width 115 height 84
